Goal: Task Accomplishment & Management: Use online tool/utility

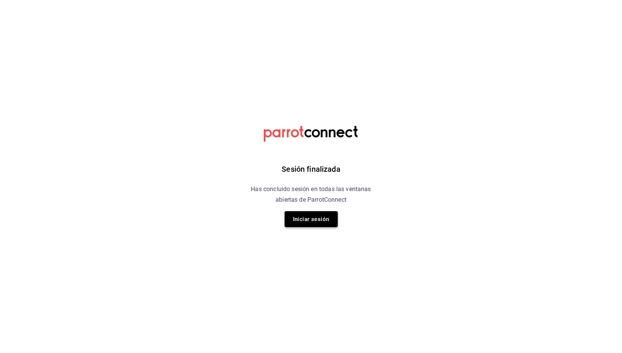
click at [302, 214] on button "Iniciar sesión" at bounding box center [311, 219] width 53 height 16
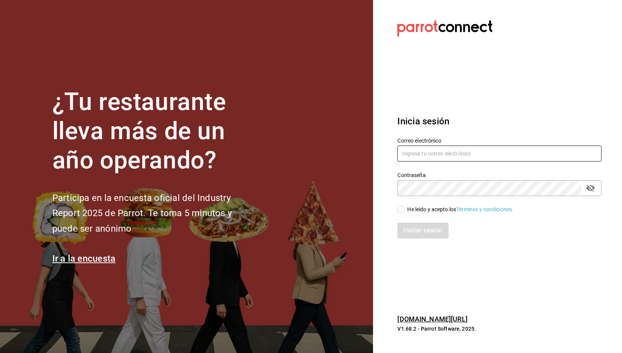
click at [441, 159] on input "text" at bounding box center [499, 154] width 204 height 16
click at [429, 156] on input "text" at bounding box center [499, 154] width 204 height 16
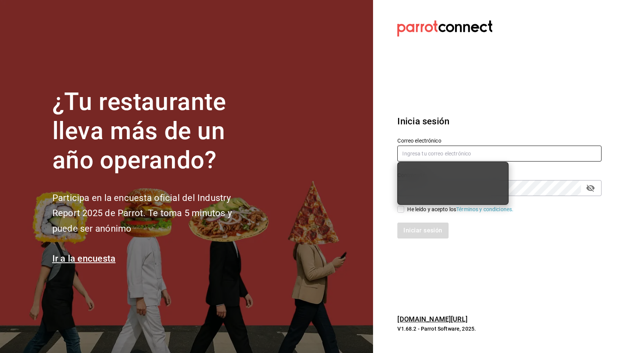
type input "[EMAIL_ADDRESS][DOMAIN_NAME]"
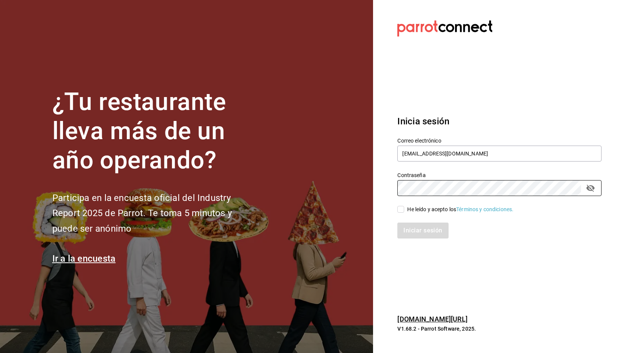
click at [403, 211] on input "He leído y acepto los Términos y condiciones." at bounding box center [400, 209] width 7 height 7
checkbox input "true"
click at [412, 231] on button "Iniciar sesión" at bounding box center [423, 231] width 52 height 16
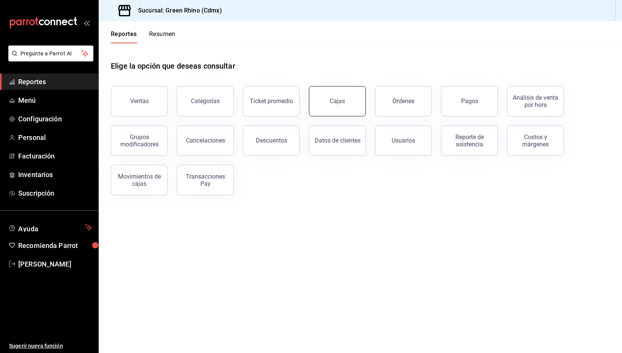
click at [329, 88] on button "Cajas" at bounding box center [337, 101] width 57 height 30
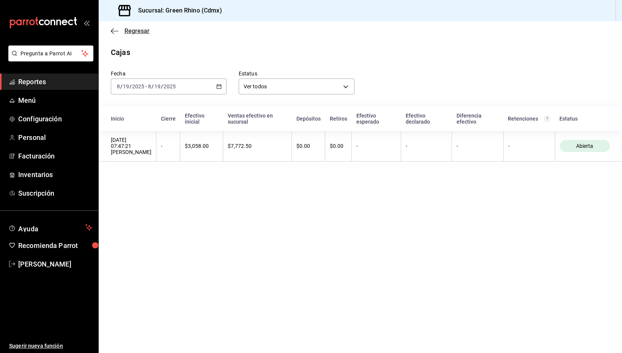
click at [129, 32] on span "Regresar" at bounding box center [136, 30] width 25 height 7
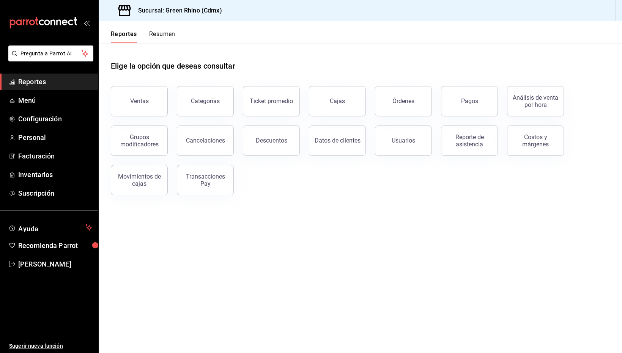
click at [164, 99] on button "Ventas" at bounding box center [139, 101] width 57 height 30
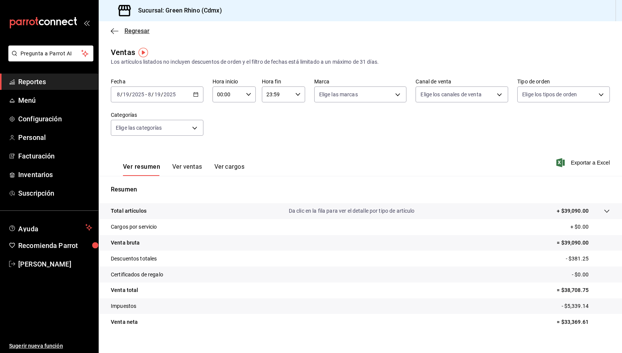
click at [123, 33] on span "Regresar" at bounding box center [130, 30] width 39 height 7
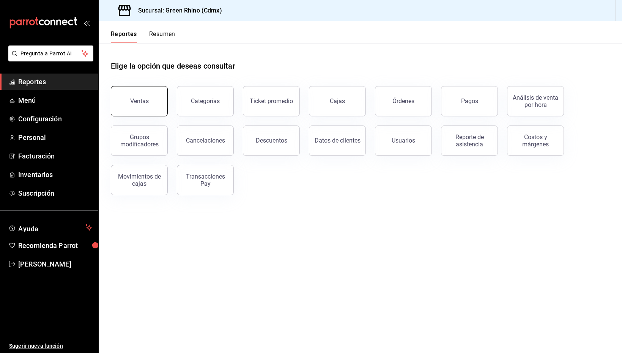
click at [156, 104] on button "Ventas" at bounding box center [139, 101] width 57 height 30
